Goal: Navigation & Orientation: Go to known website

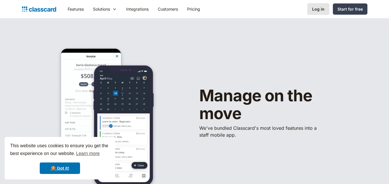
click at [319, 8] on div "Log in" at bounding box center [318, 9] width 12 height 6
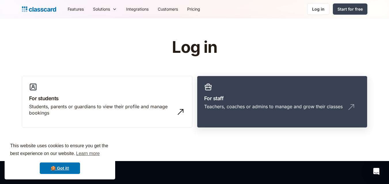
click at [262, 96] on h3 "For staff" at bounding box center [282, 99] width 156 height 8
